Goal: Find specific page/section: Find specific page/section

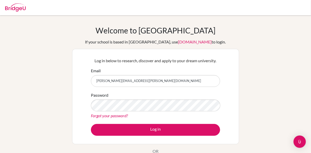
type input "janine.bokor@jonkoping.se"
click at [157, 129] on button "Log in" at bounding box center [155, 130] width 129 height 12
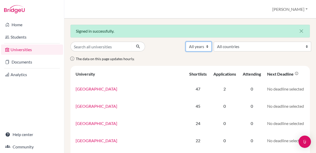
click at [186, 42] on select "All years 2026 2025 2024 2023 2022 2021 2020 2019" at bounding box center [199, 47] width 26 height 10
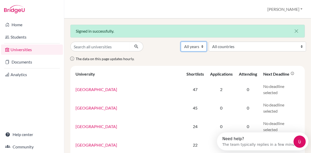
select select "2026"
click option "2026" at bounding box center [0, 0] width 0 height 0
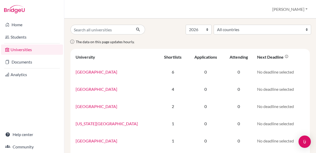
select select "2026"
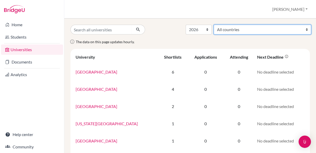
click at [214, 25] on select "All countries [GEOGRAPHIC_DATA] [GEOGRAPHIC_DATA] [GEOGRAPHIC_DATA] [GEOGRAPHIC…" at bounding box center [262, 30] width 97 height 10
click at [271, 31] on select "All countries [GEOGRAPHIC_DATA] [GEOGRAPHIC_DATA] [GEOGRAPHIC_DATA] [GEOGRAPHIC…" at bounding box center [262, 30] width 97 height 10
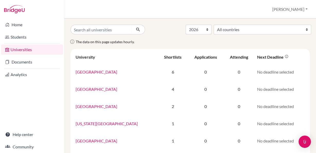
click at [104, 32] on input "Search all universities" at bounding box center [100, 30] width 61 height 10
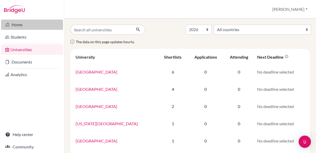
click at [21, 26] on link "Home" at bounding box center [32, 25] width 62 height 10
